Goal: Navigation & Orientation: Find specific page/section

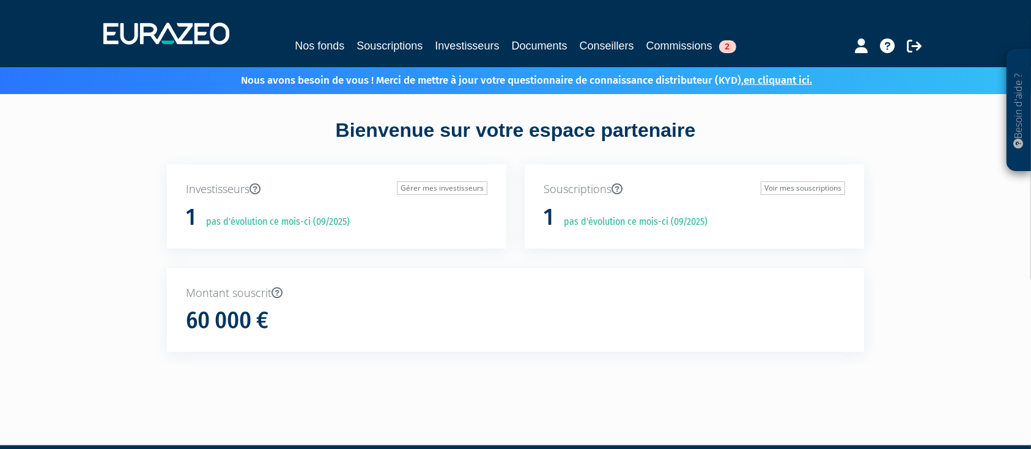
click at [382, 51] on link "Souscriptions" at bounding box center [390, 45] width 66 height 17
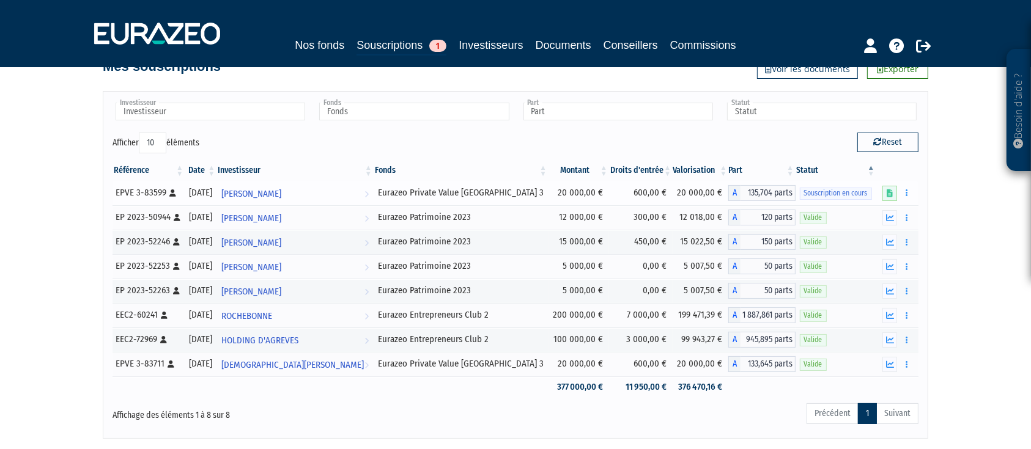
scroll to position [32, 0]
